Goal: Information Seeking & Learning: Learn about a topic

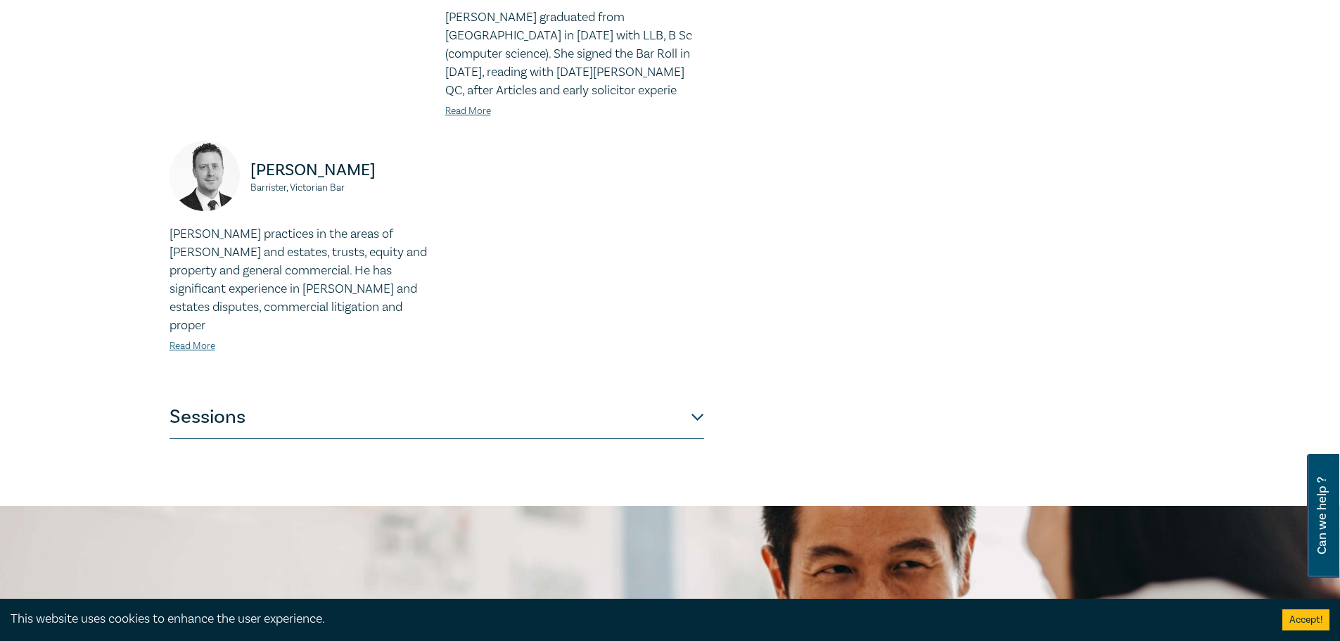
scroll to position [1336, 0]
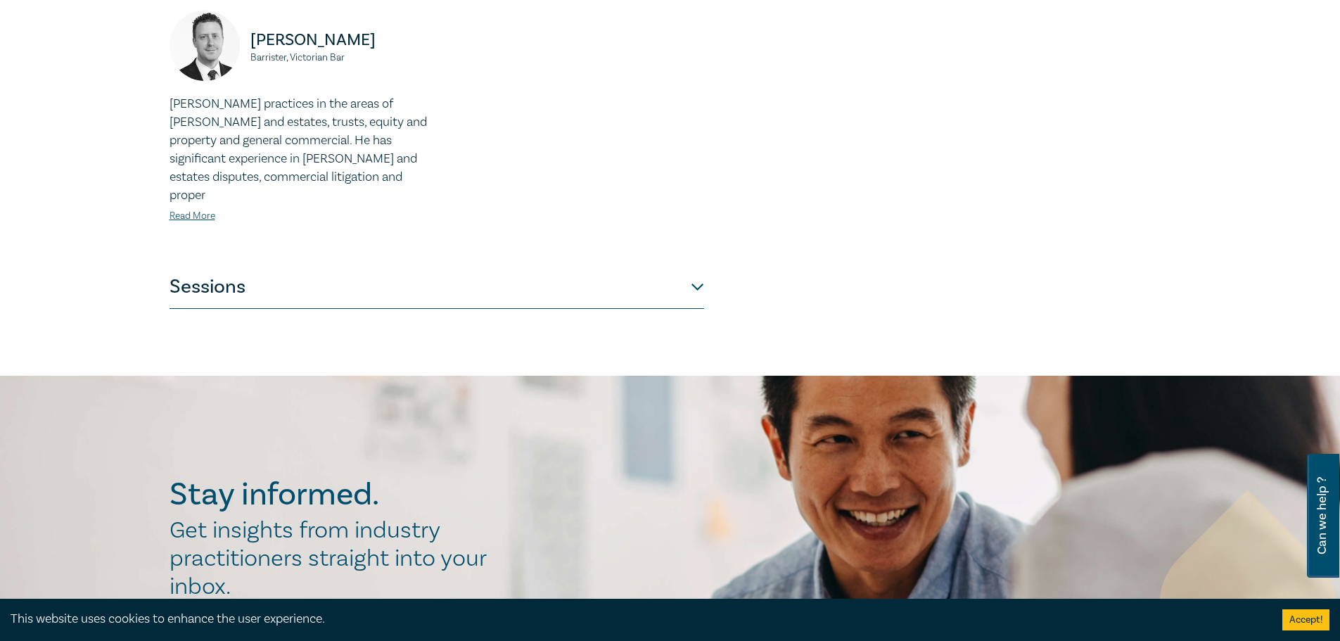
click at [694, 267] on button "Sessions" at bounding box center [436, 288] width 534 height 42
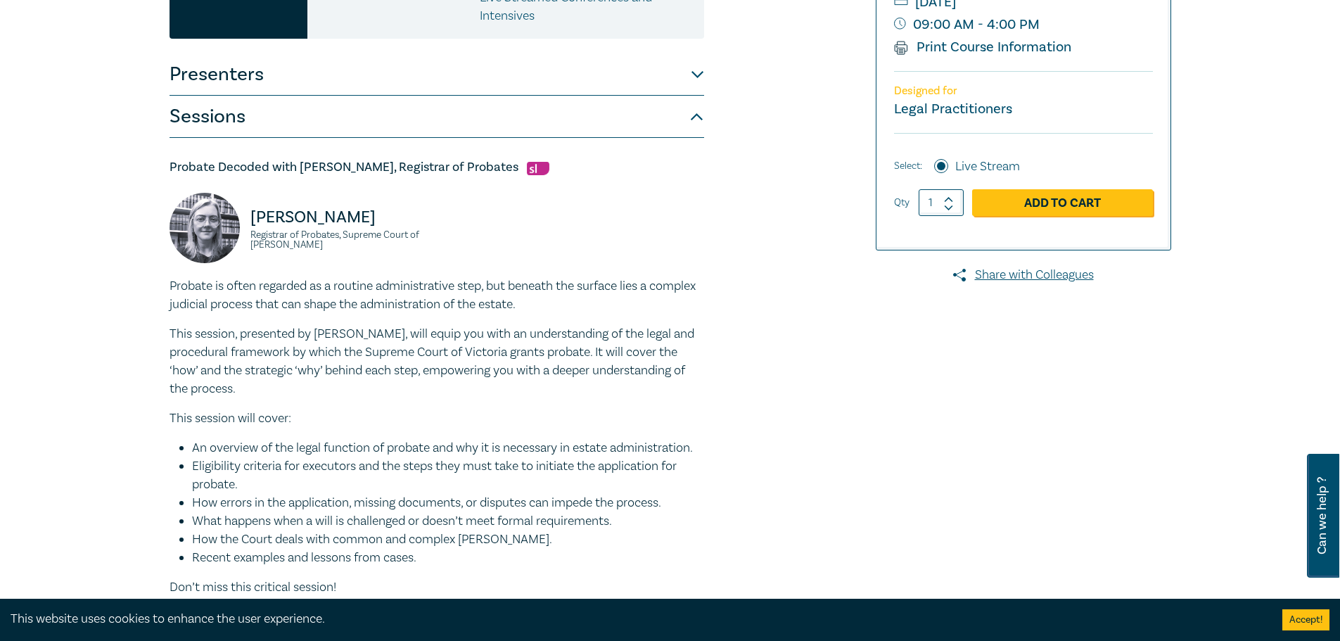
scroll to position [326, 0]
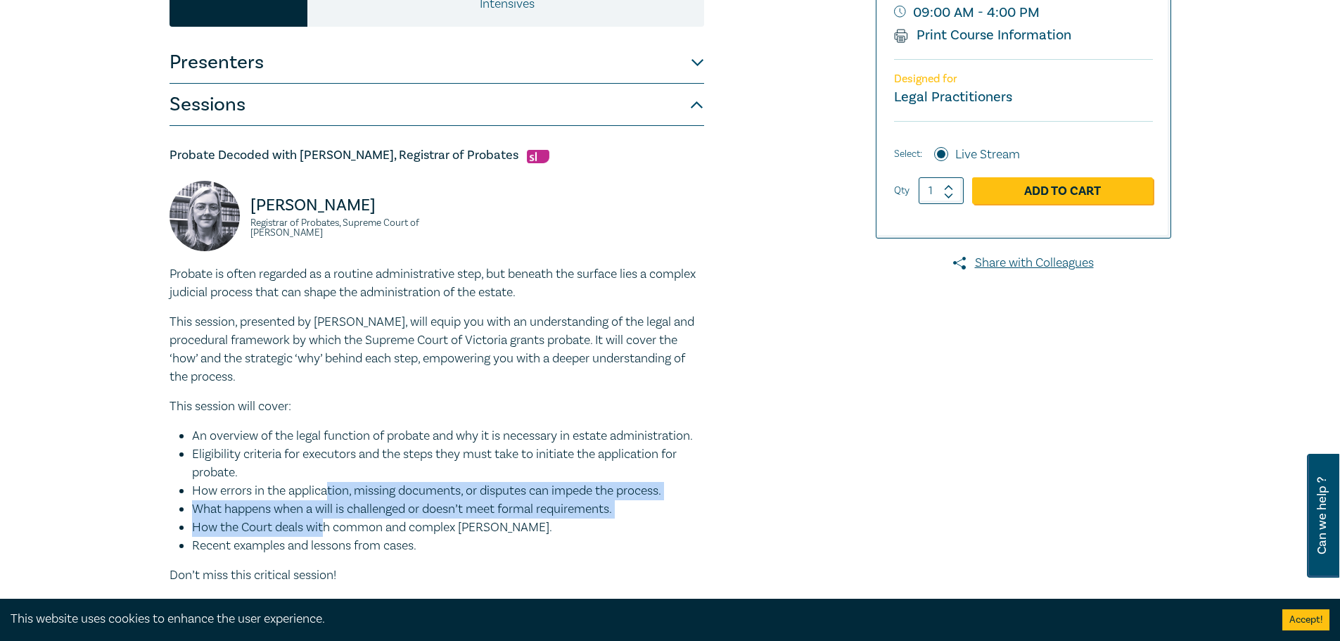
drag, startPoint x: 328, startPoint y: 497, endPoint x: 331, endPoint y: 451, distance: 46.5
click at [331, 451] on ul "An overview of the legal function of probate and why it is necessary in estate …" at bounding box center [436, 491] width 534 height 128
drag, startPoint x: 525, startPoint y: 473, endPoint x: 624, endPoint y: 473, distance: 98.5
click at [526, 500] on li "What happens when a will is challenged or doesn’t meet formal requirements." at bounding box center [448, 509] width 512 height 18
click at [625, 500] on li "What happens when a will is challenged or doesn’t meet formal requirements." at bounding box center [448, 509] width 512 height 18
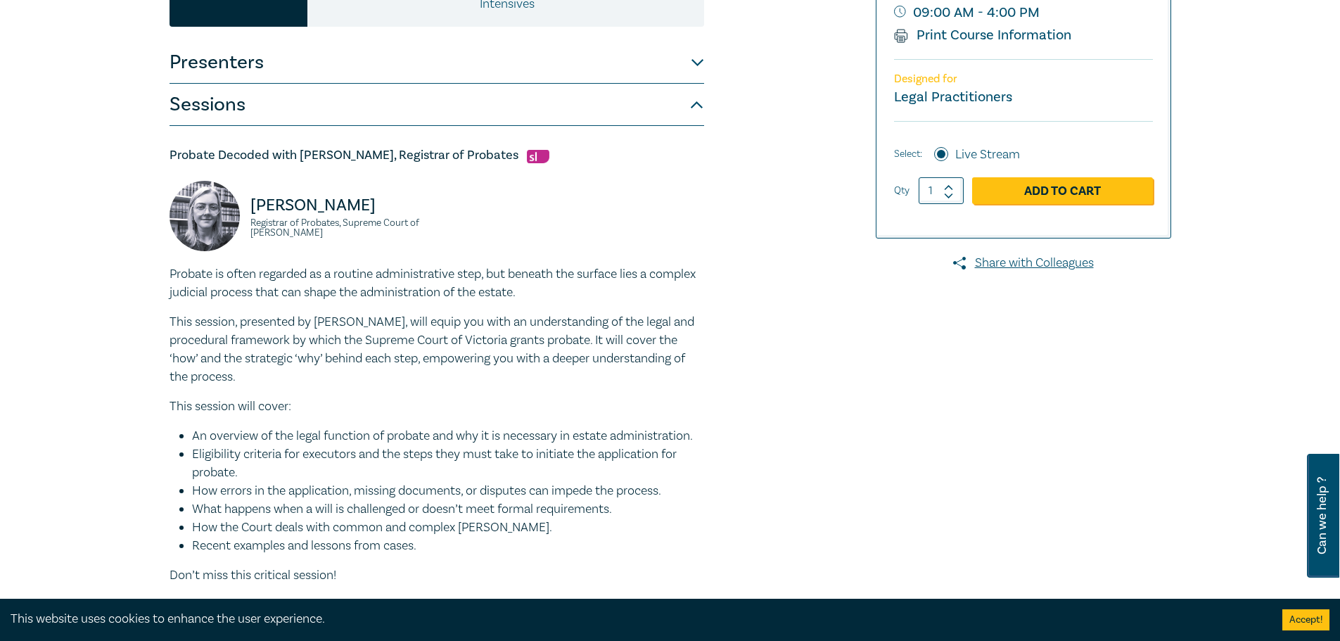
drag, startPoint x: 516, startPoint y: 473, endPoint x: 175, endPoint y: 475, distance: 341.1
click at [175, 475] on ul "An overview of the legal function of probate and why it is necessary in estate …" at bounding box center [436, 491] width 534 height 128
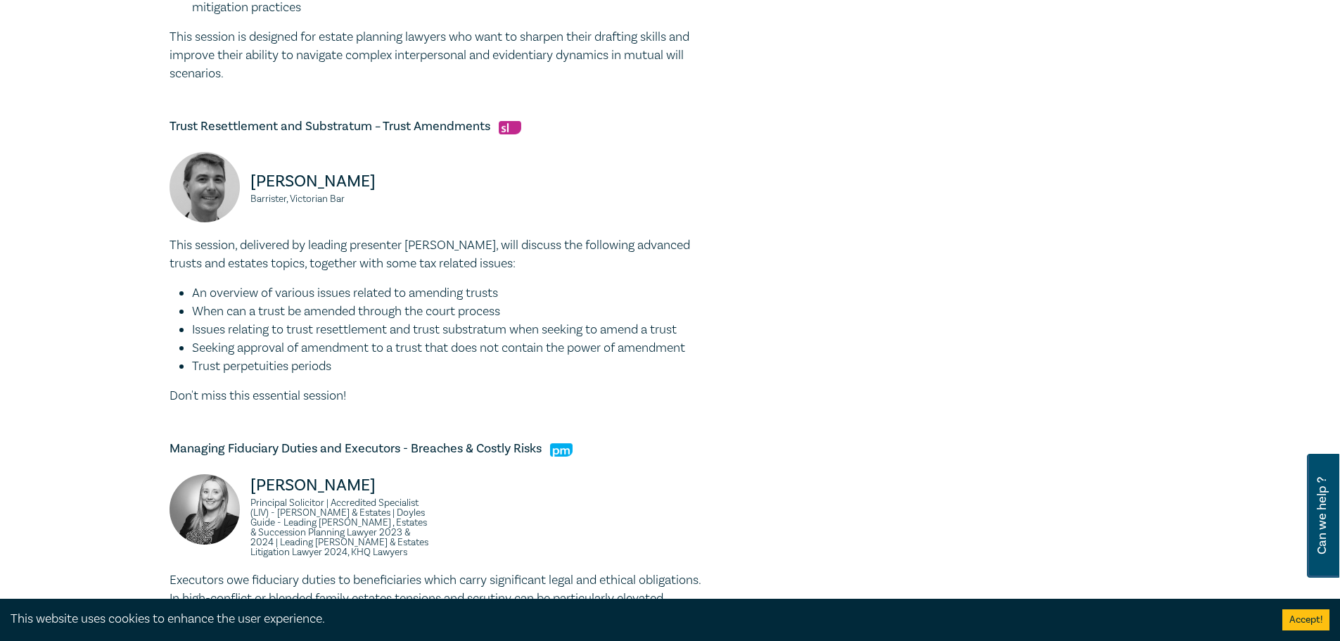
scroll to position [1381, 0]
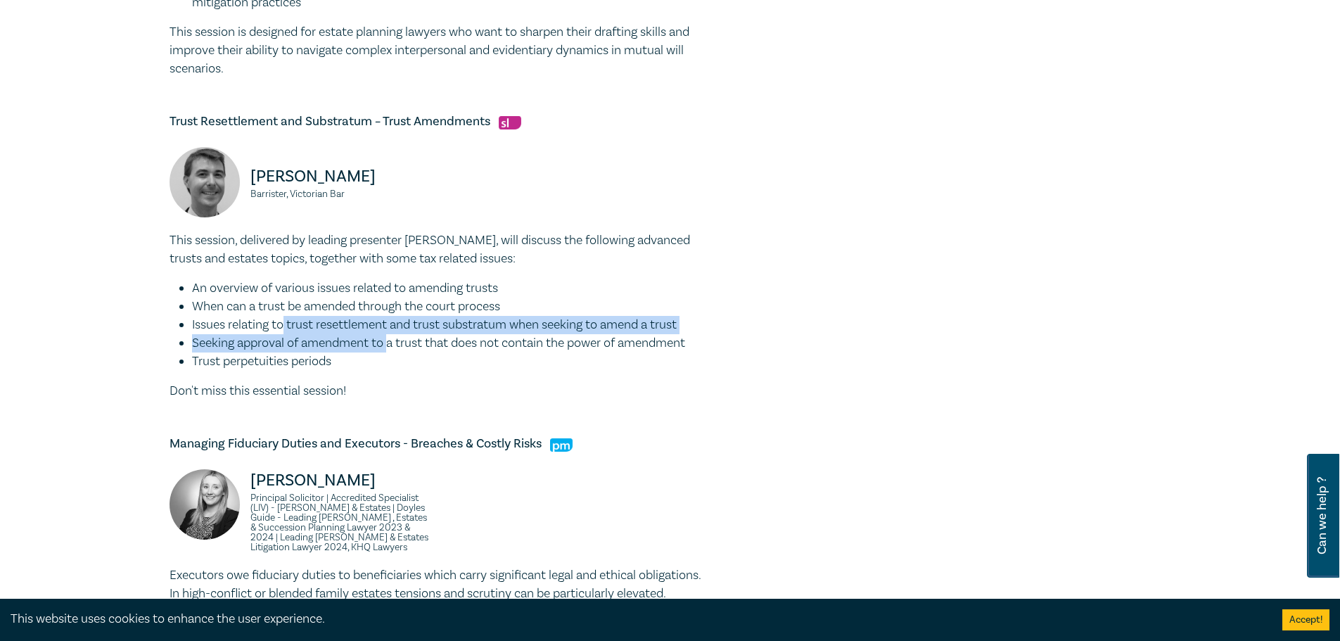
drag, startPoint x: 286, startPoint y: 284, endPoint x: 390, endPoint y: 296, distance: 104.1
click at [390, 296] on ul "An overview of various issues related to amending trusts When can a trust be am…" at bounding box center [436, 324] width 534 height 91
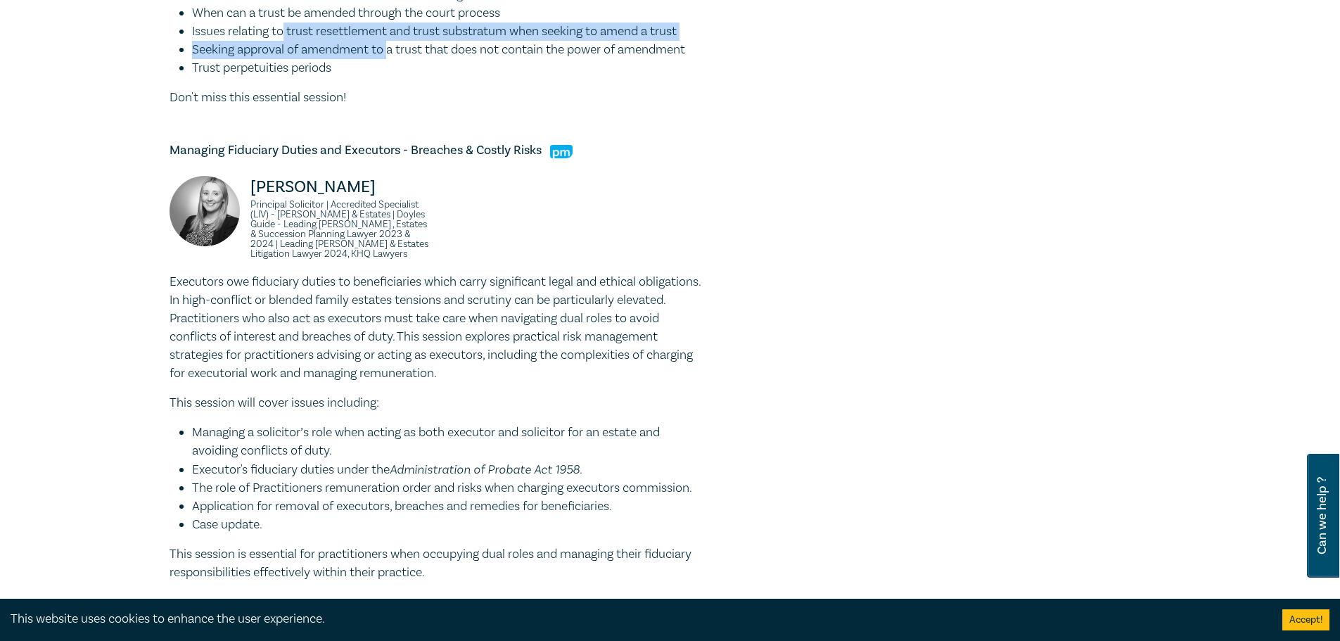
scroll to position [1733, 0]
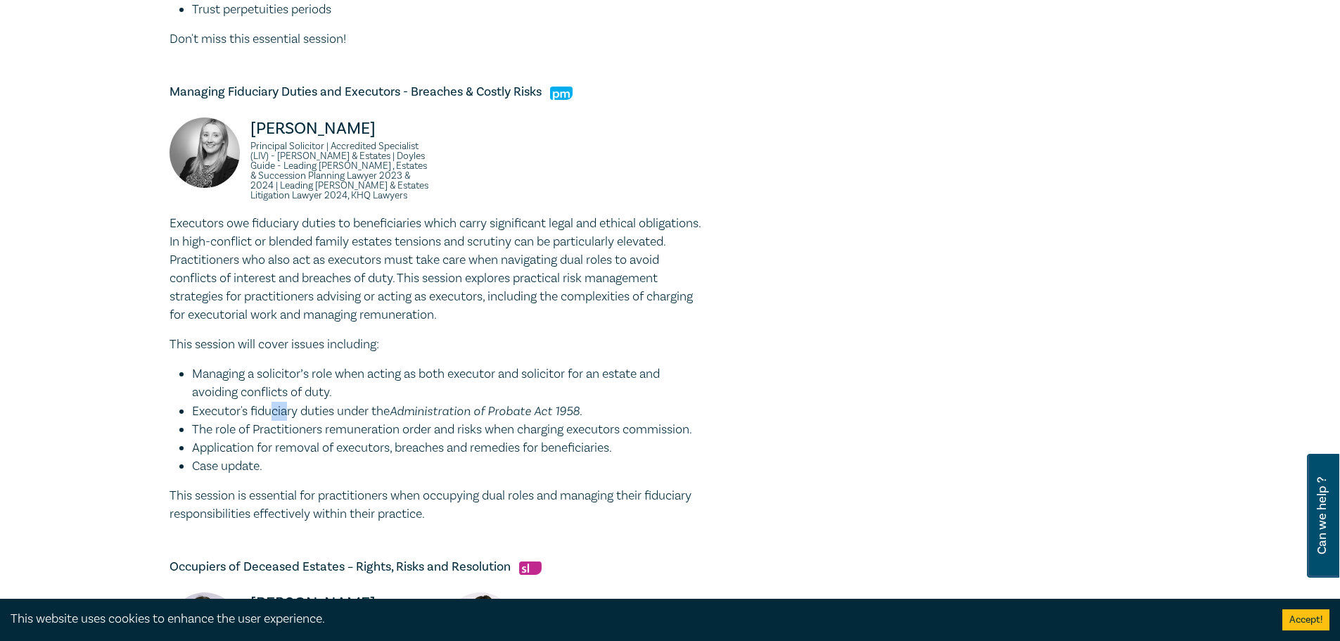
drag, startPoint x: 274, startPoint y: 376, endPoint x: 286, endPoint y: 376, distance: 12.0
click at [286, 402] on li "Executor's fiduciary duties under the Administration of Probate Act 1958 ." at bounding box center [448, 411] width 512 height 19
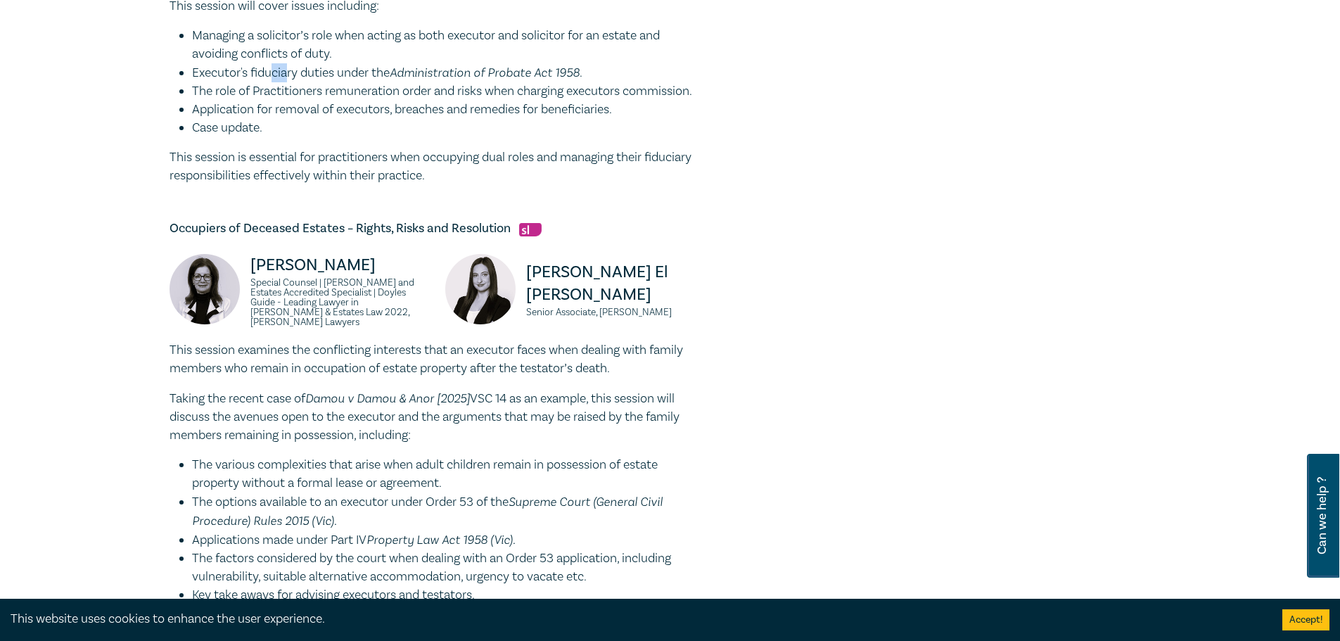
scroll to position [2155, 0]
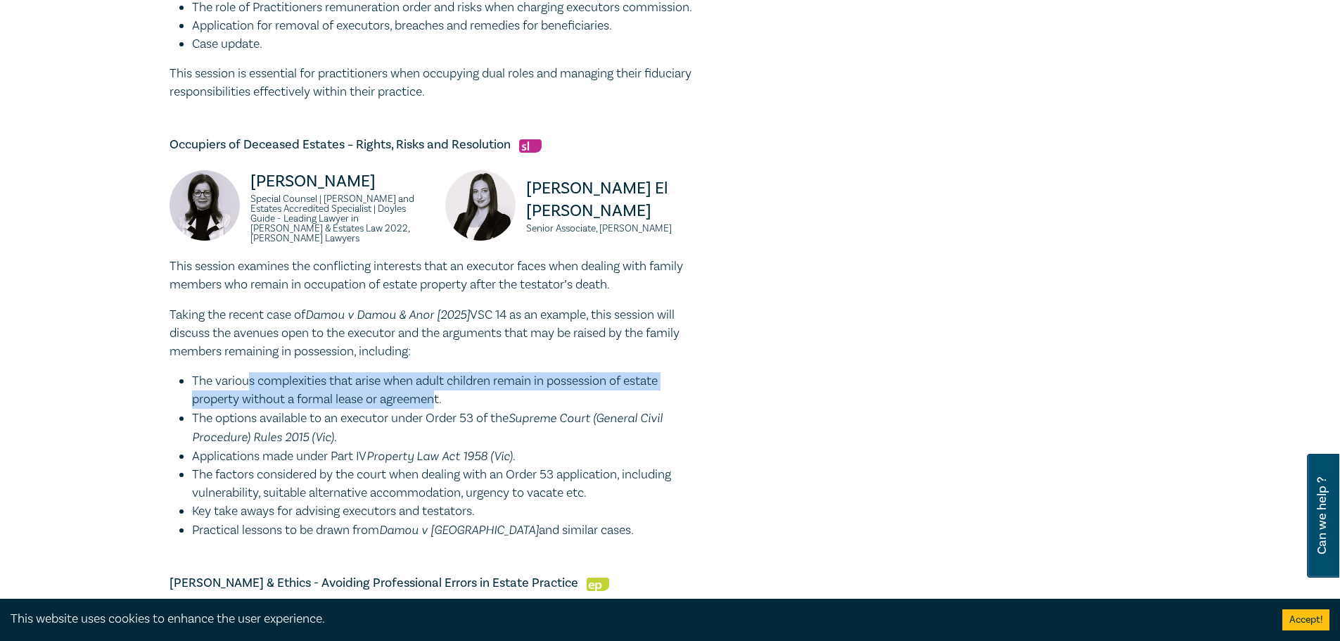
drag, startPoint x: 247, startPoint y: 339, endPoint x: 436, endPoint y: 353, distance: 189.7
click at [436, 372] on li "The various complexities that arise when adult children remain in possession of…" at bounding box center [448, 390] width 512 height 37
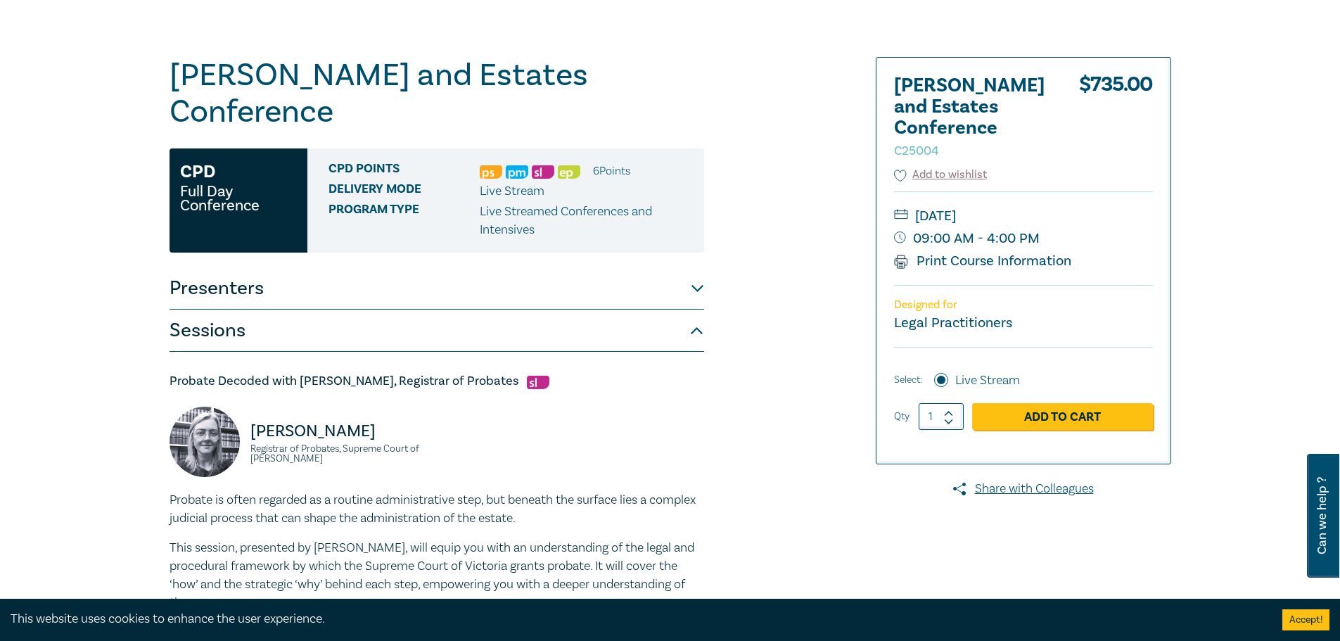
scroll to position [141, 0]
